Goal: Information Seeking & Learning: Learn about a topic

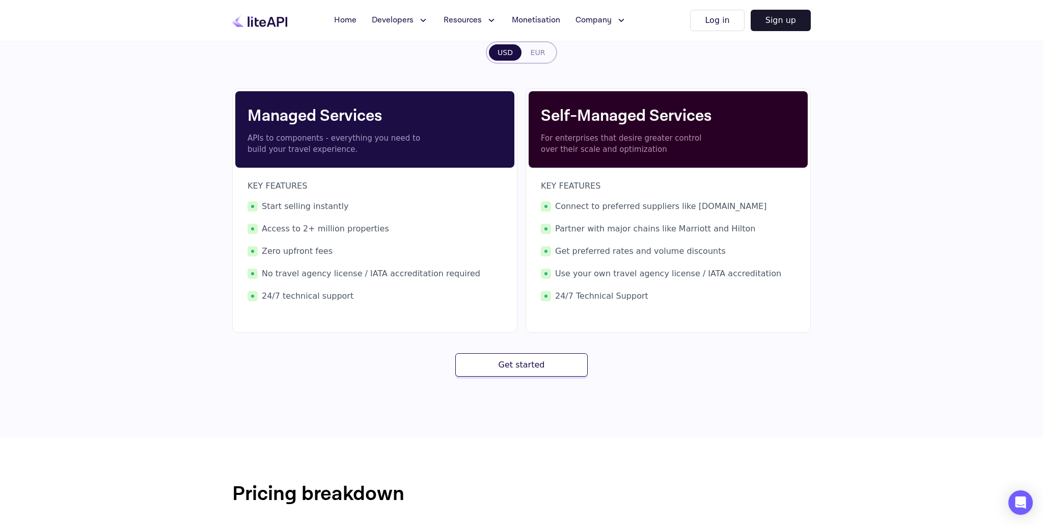
scroll to position [145, 0]
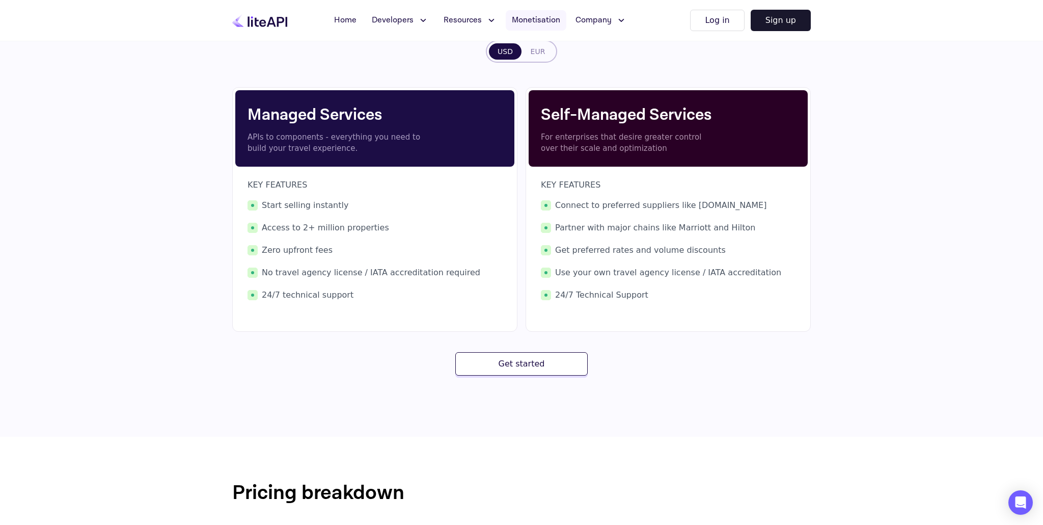
click at [536, 21] on span "Monetisation" at bounding box center [536, 20] width 48 height 12
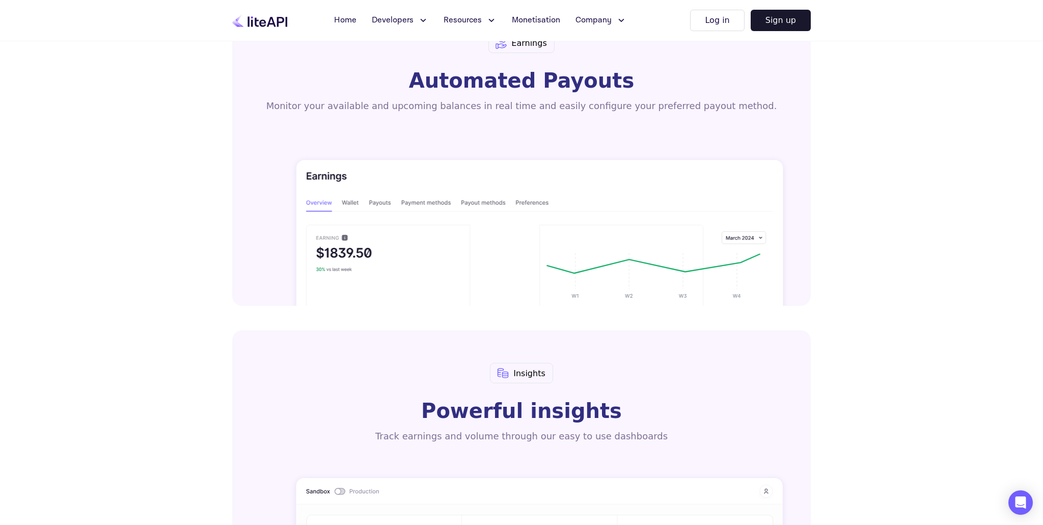
scroll to position [915, 0]
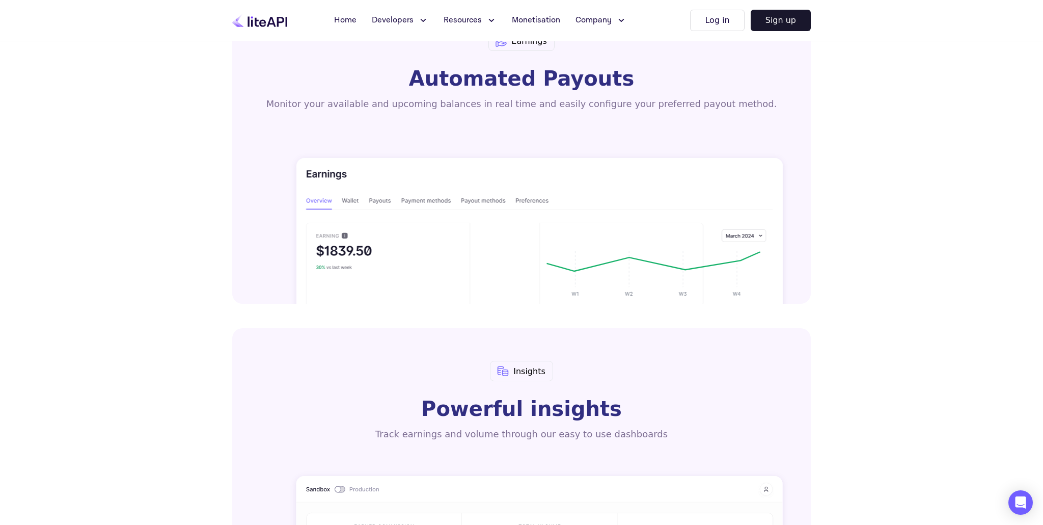
click at [349, 203] on icon at bounding box center [539, 235] width 486 height 155
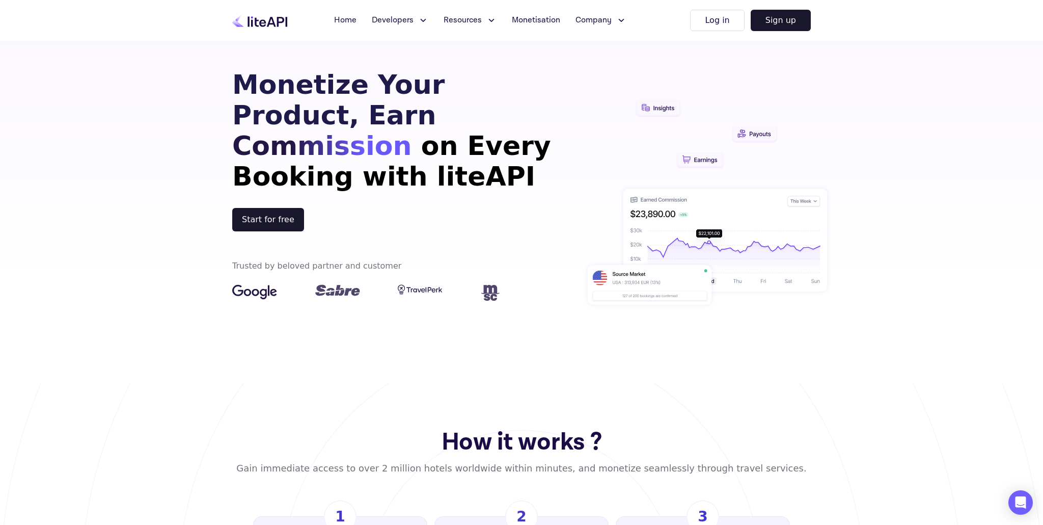
scroll to position [0, 0]
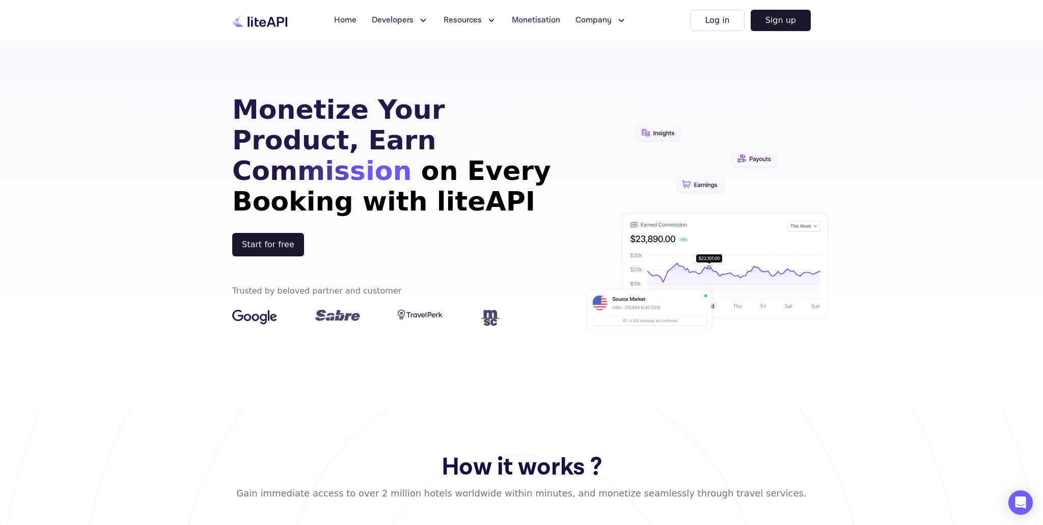
click at [486, 21] on icon at bounding box center [491, 20] width 11 height 10
click at [483, 21] on button "Resources" at bounding box center [470, 20] width 65 height 20
click at [619, 21] on icon at bounding box center [621, 20] width 5 height 2
click at [618, 21] on icon at bounding box center [621, 20] width 11 height 10
click at [424, 20] on icon at bounding box center [423, 20] width 11 height 10
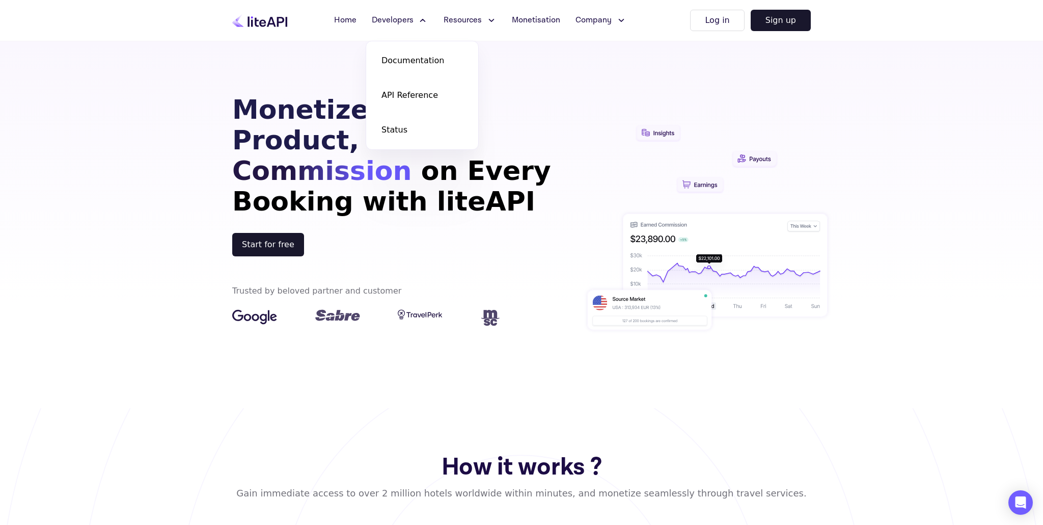
click at [424, 20] on icon at bounding box center [423, 20] width 11 height 10
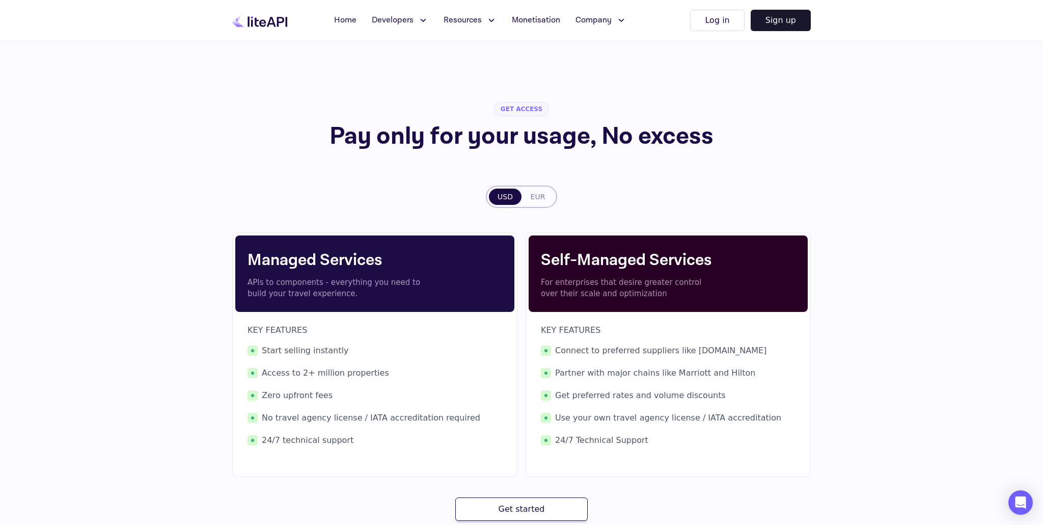
scroll to position [1, 0]
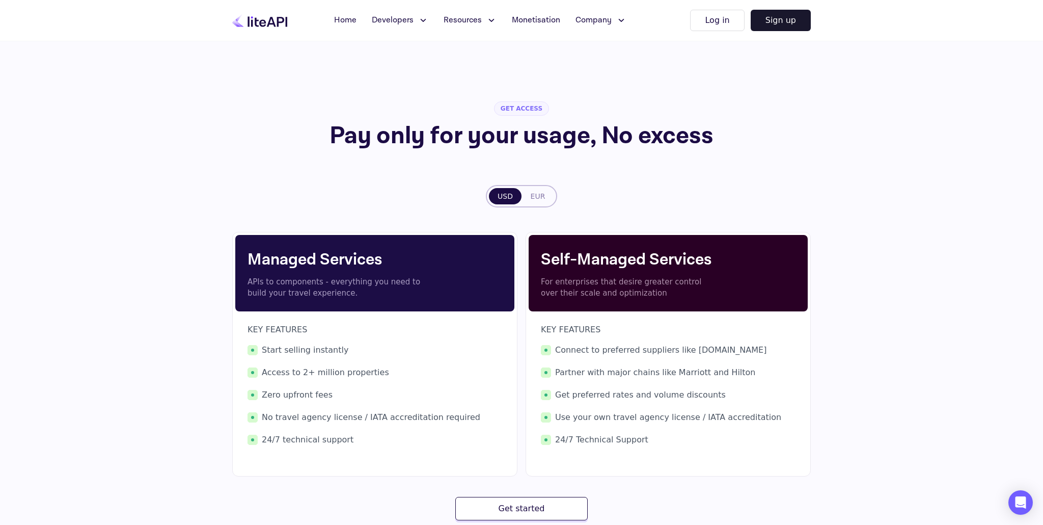
click at [531, 194] on button "EUR" at bounding box center [538, 196] width 33 height 16
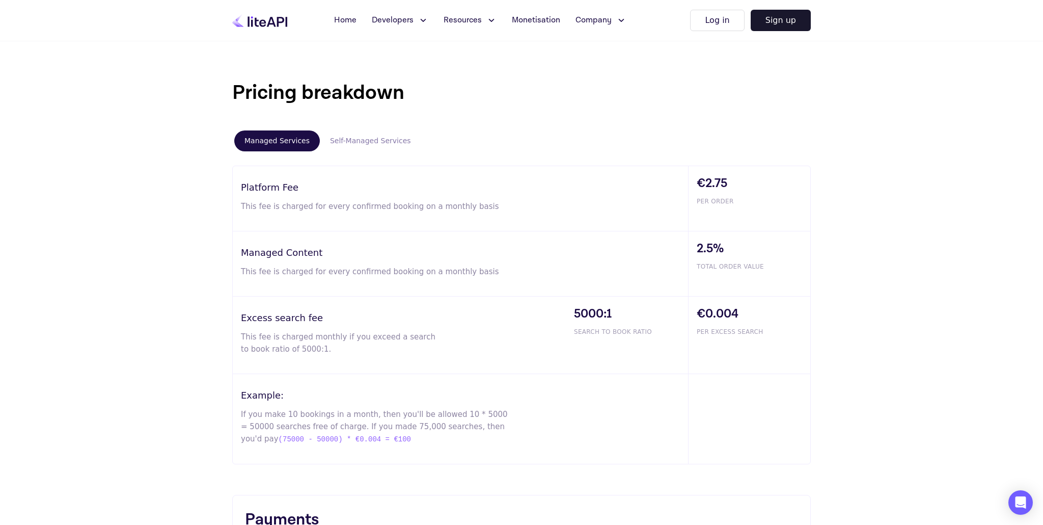
scroll to position [517, 0]
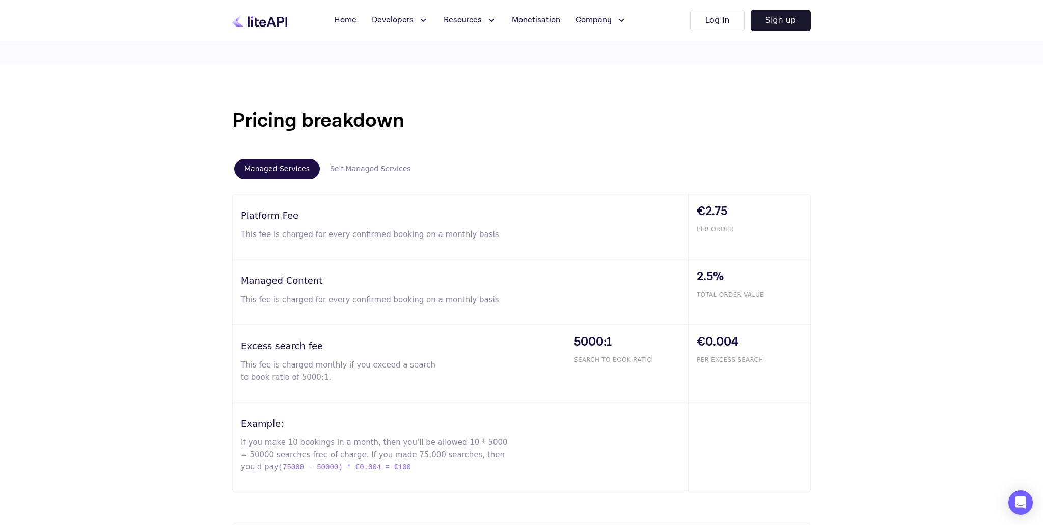
click at [361, 171] on button "Self-Managed Services" at bounding box center [370, 168] width 101 height 21
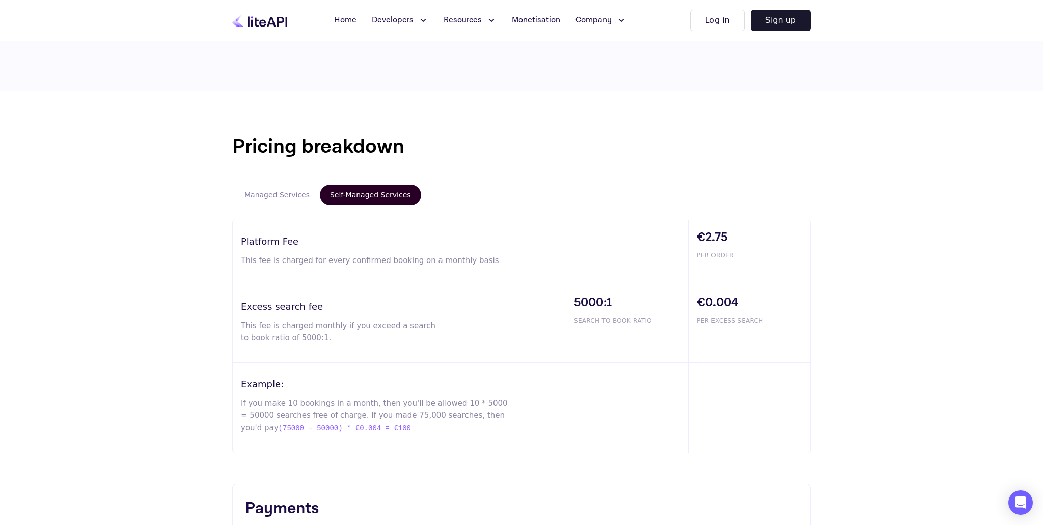
scroll to position [488, 0]
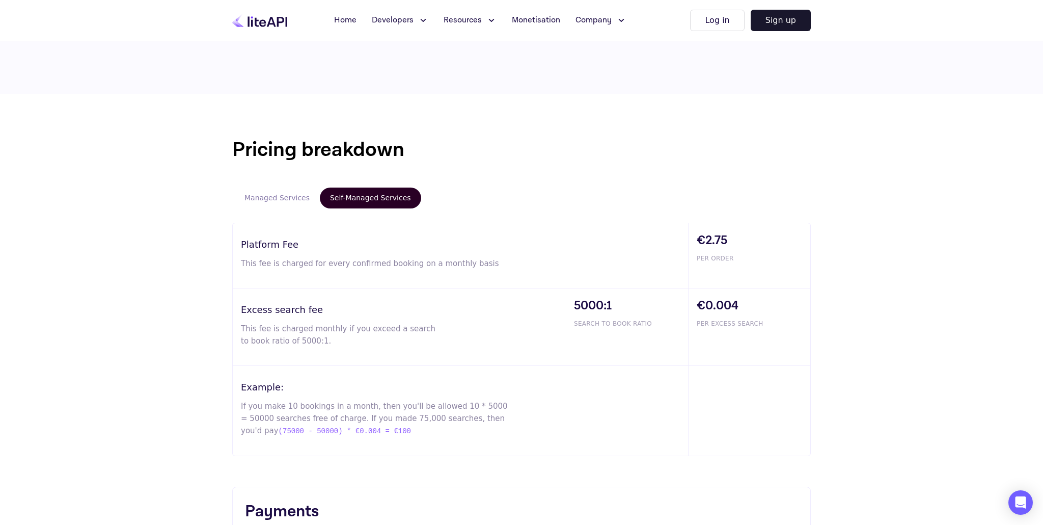
click at [277, 199] on button "Managed Services" at bounding box center [277, 197] width 86 height 21
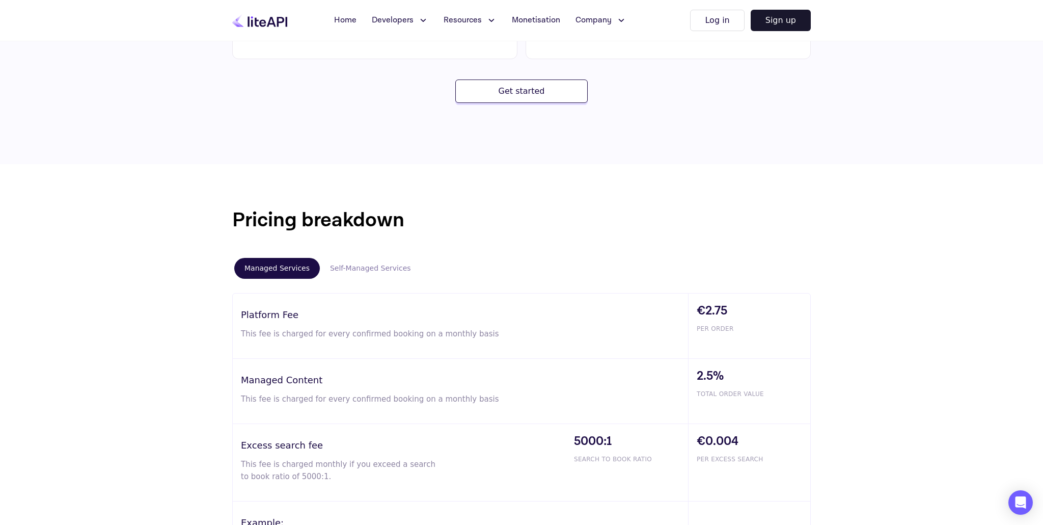
scroll to position [0, 0]
